Goal: Entertainment & Leisure: Browse casually

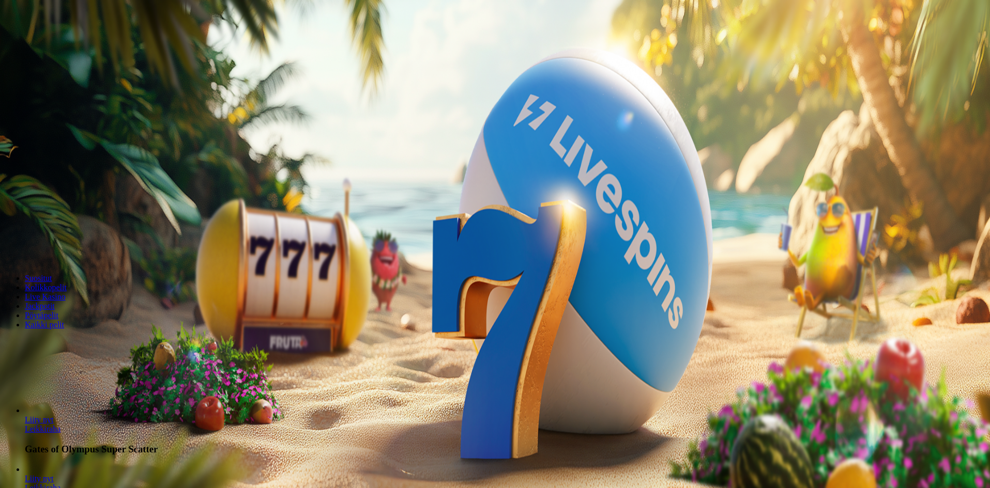
click at [61, 41] on span "Kirjaudu" at bounding box center [71, 38] width 25 height 8
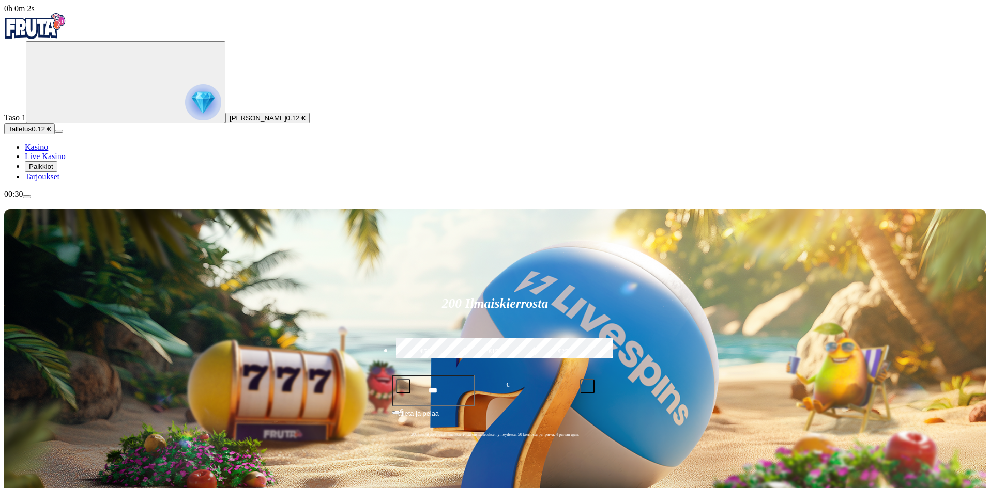
click at [53, 171] on span "Palkkiot" at bounding box center [41, 167] width 24 height 8
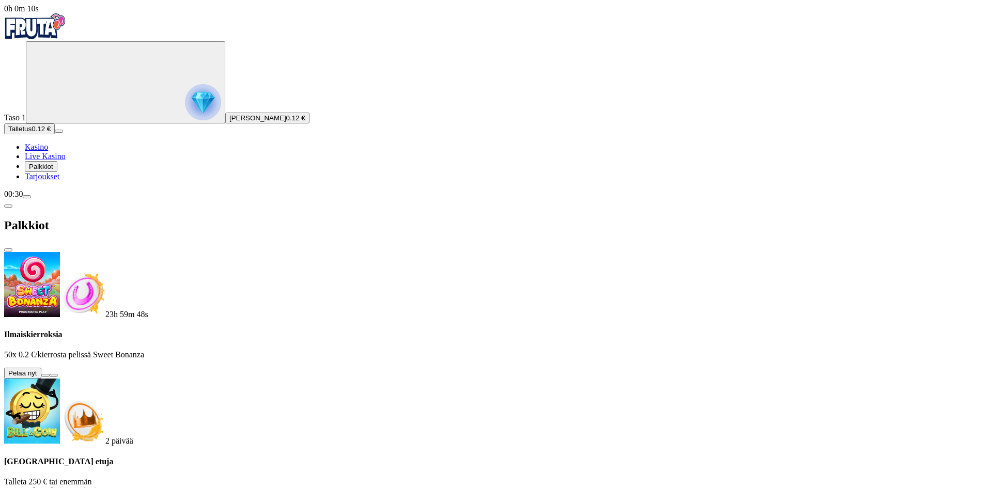
click at [50, 374] on button at bounding box center [45, 375] width 8 height 3
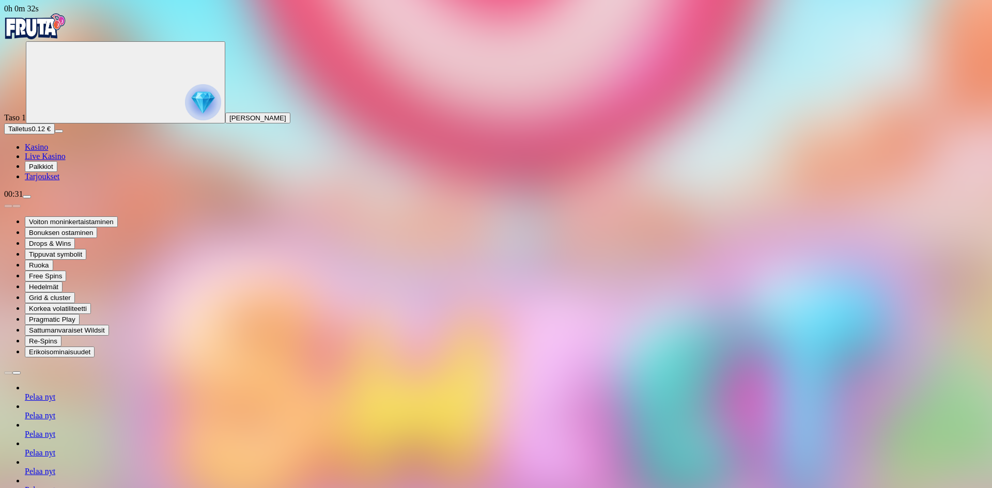
click at [58, 30] on img "Primary" at bounding box center [35, 26] width 62 height 26
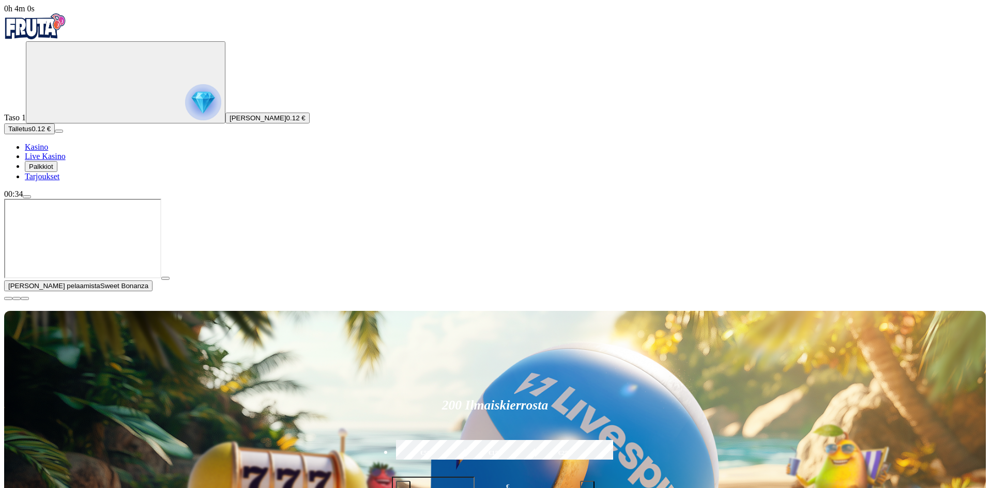
click at [8, 299] on span "close icon" at bounding box center [8, 299] width 0 height 0
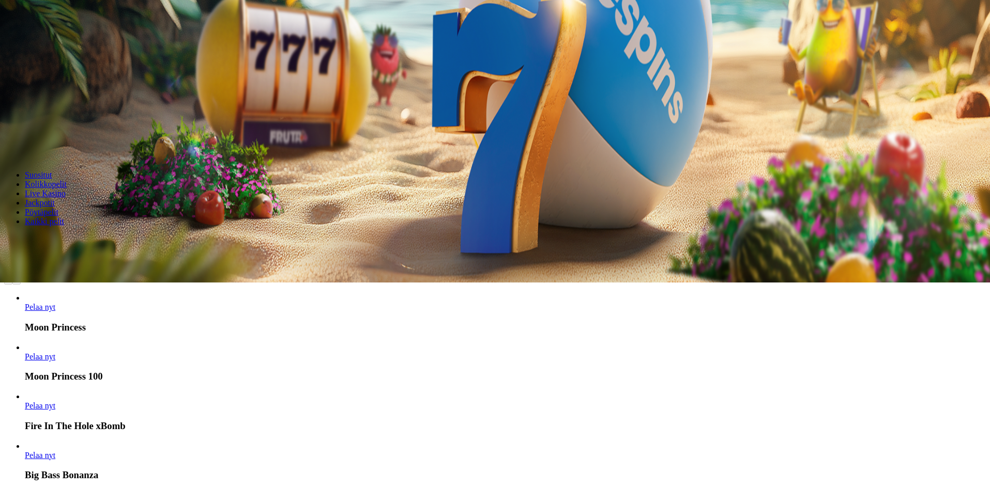
scroll to position [207, 0]
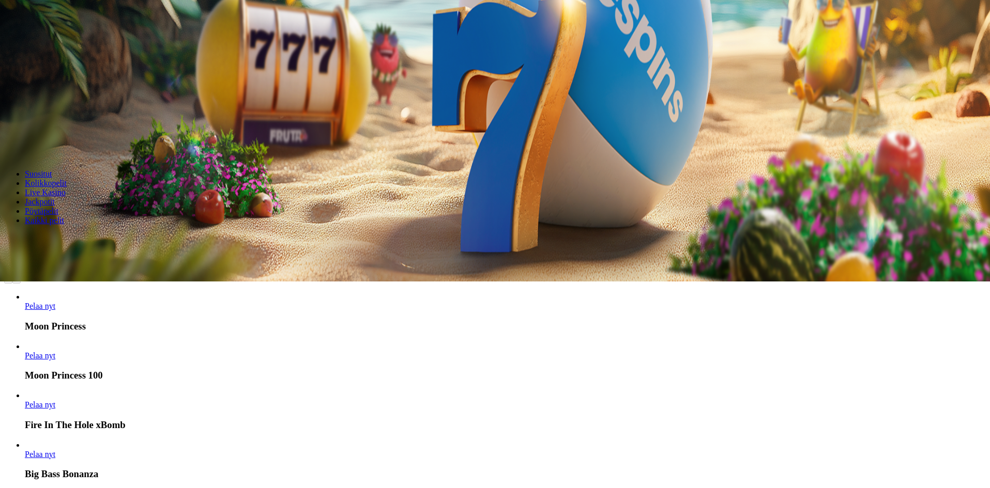
drag, startPoint x: 914, startPoint y: 376, endPoint x: 247, endPoint y: 383, distance: 667.7
drag, startPoint x: 593, startPoint y: 405, endPoint x: 975, endPoint y: 382, distance: 382.1
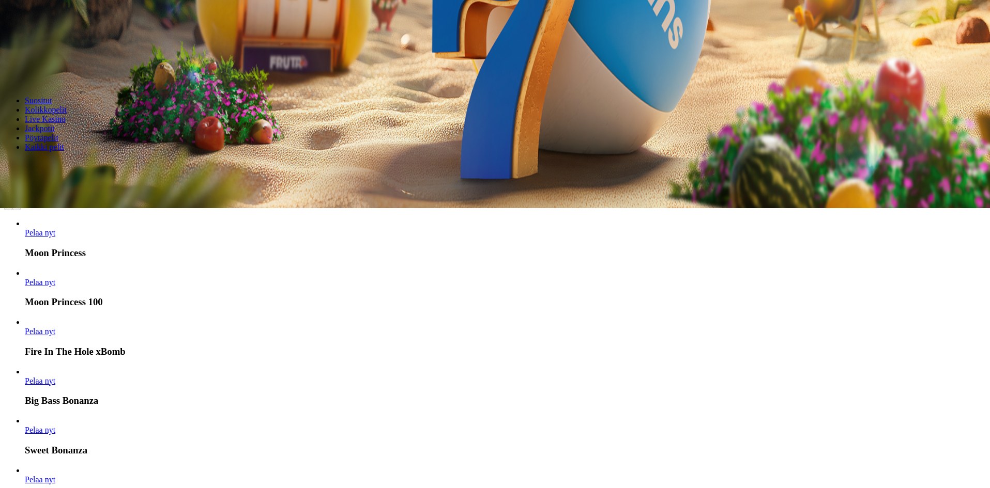
scroll to position [362, 0]
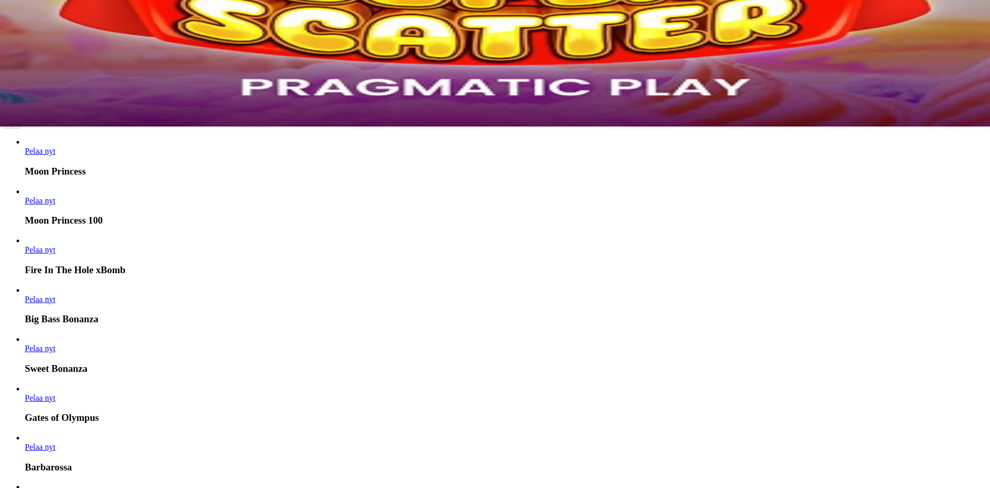
drag, startPoint x: 655, startPoint y: 396, endPoint x: 381, endPoint y: 383, distance: 274.2
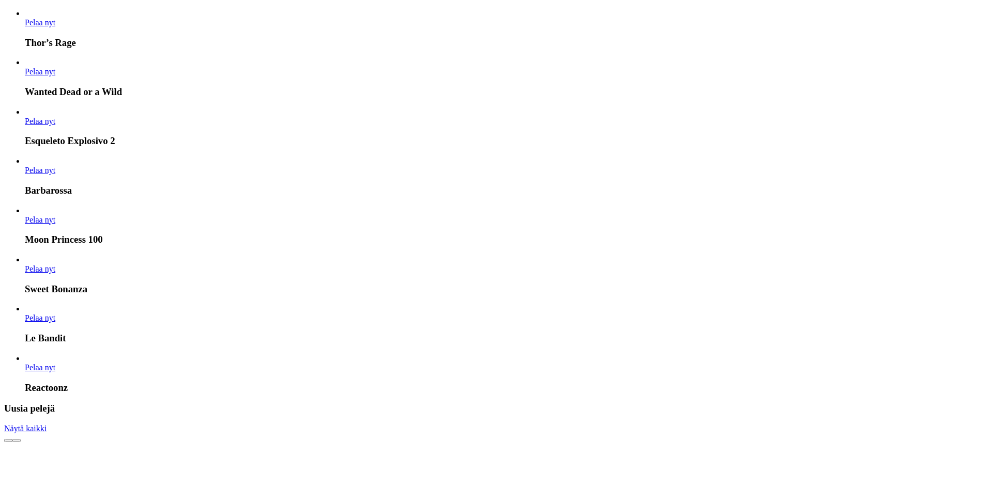
scroll to position [1085, 0]
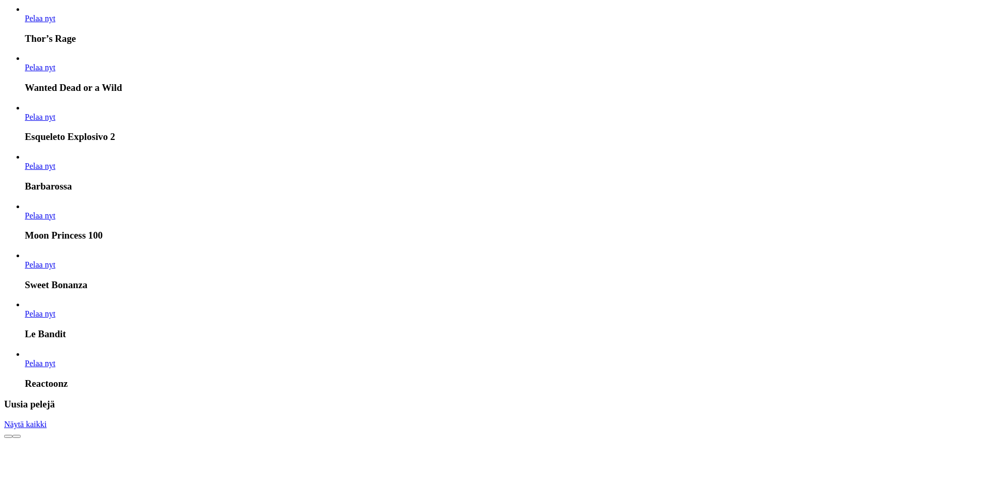
drag, startPoint x: 648, startPoint y: 327, endPoint x: 206, endPoint y: 291, distance: 443.8
drag, startPoint x: 465, startPoint y: 282, endPoint x: 641, endPoint y: 316, distance: 179.5
drag, startPoint x: 597, startPoint y: 306, endPoint x: 655, endPoint y: 313, distance: 57.8
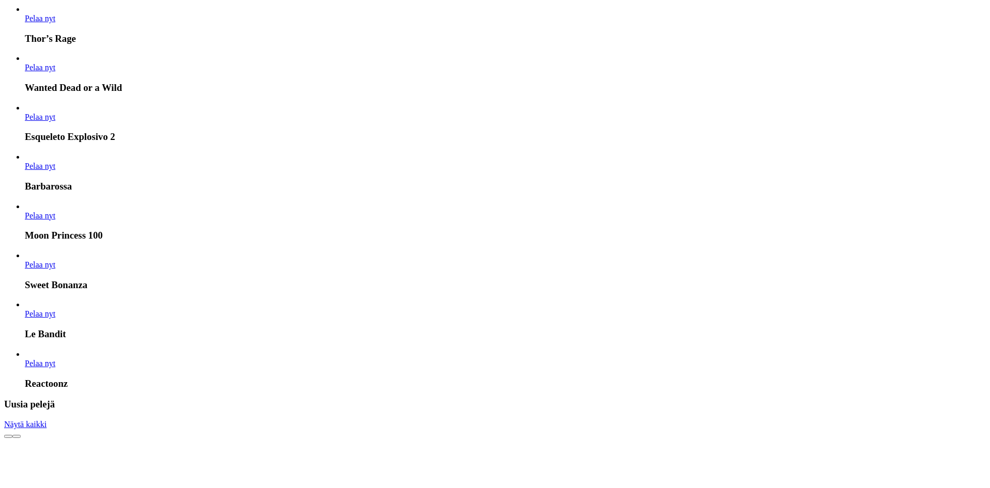
drag, startPoint x: 603, startPoint y: 306, endPoint x: 655, endPoint y: 315, distance: 52.9
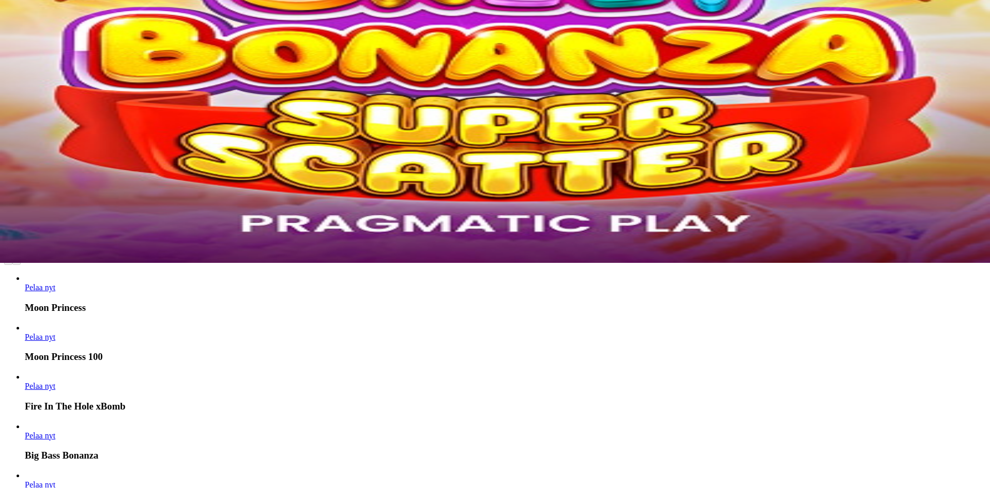
scroll to position [258, 0]
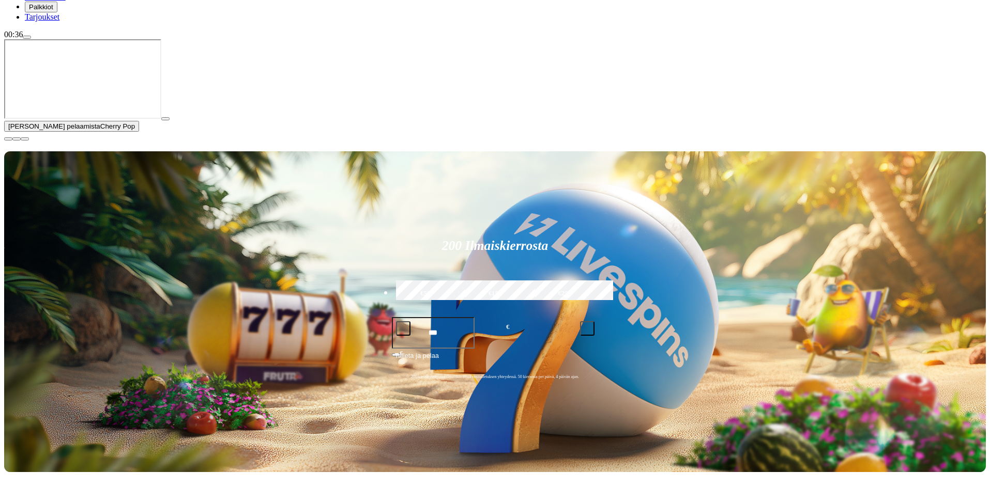
scroll to position [207, 0]
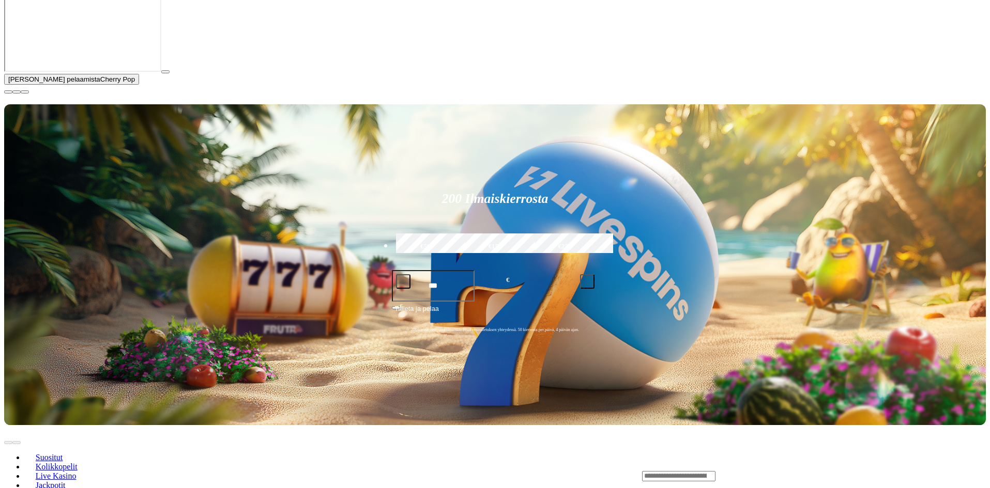
click at [8, 92] on span "close icon" at bounding box center [8, 92] width 0 height 0
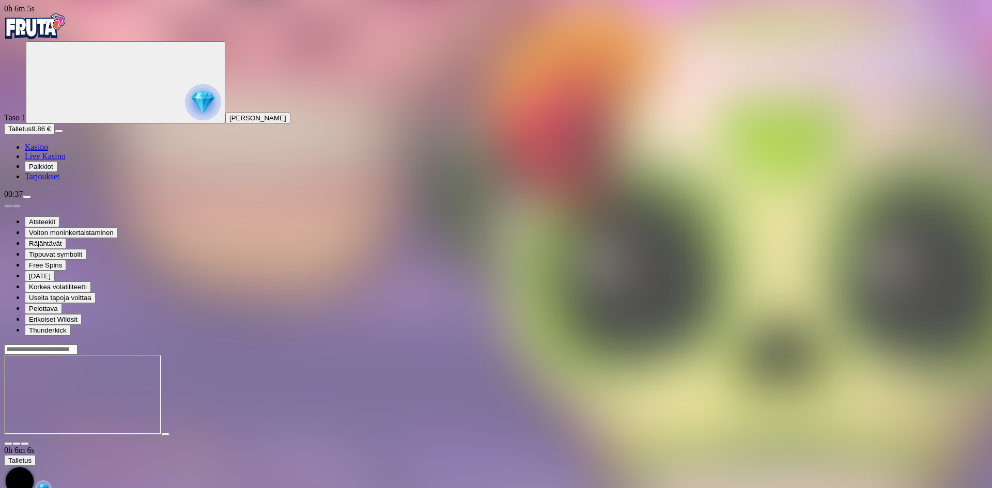
click at [29, 442] on button "button" at bounding box center [25, 443] width 8 height 3
click at [57, 30] on img "Primary" at bounding box center [35, 26] width 62 height 26
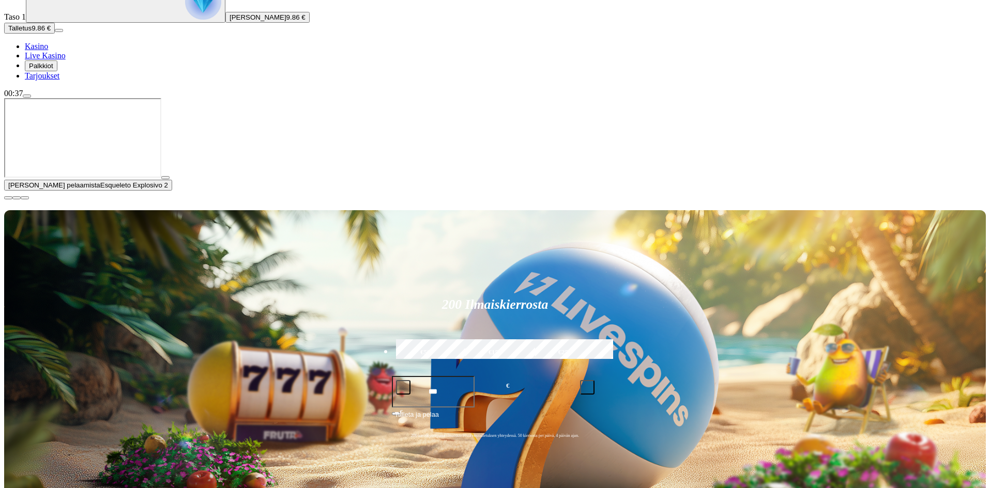
scroll to position [103, 0]
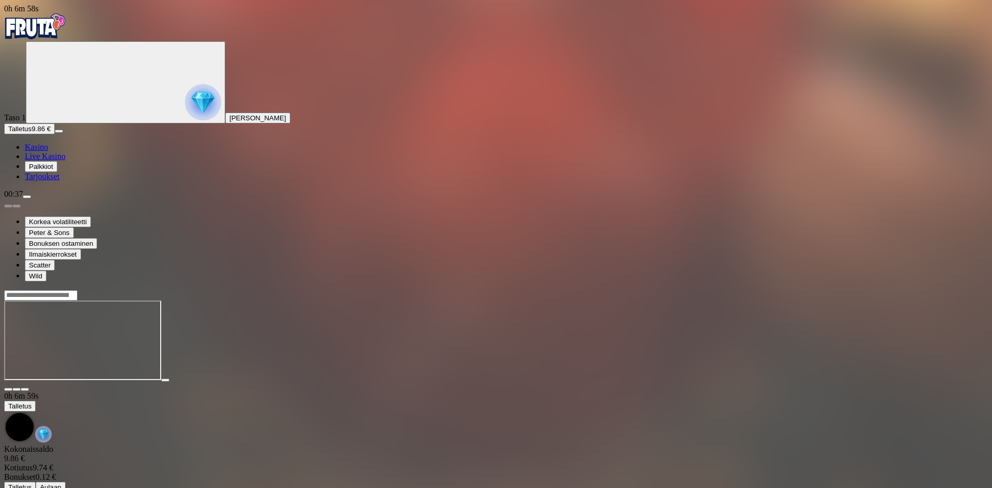
click at [929, 290] on div at bounding box center [496, 341] width 984 height 102
drag, startPoint x: 924, startPoint y: 99, endPoint x: 924, endPoint y: 144, distance: 45.0
click at [25, 390] on span "fullscreen icon" at bounding box center [25, 390] width 0 height 0
